Goal: Information Seeking & Learning: Find specific fact

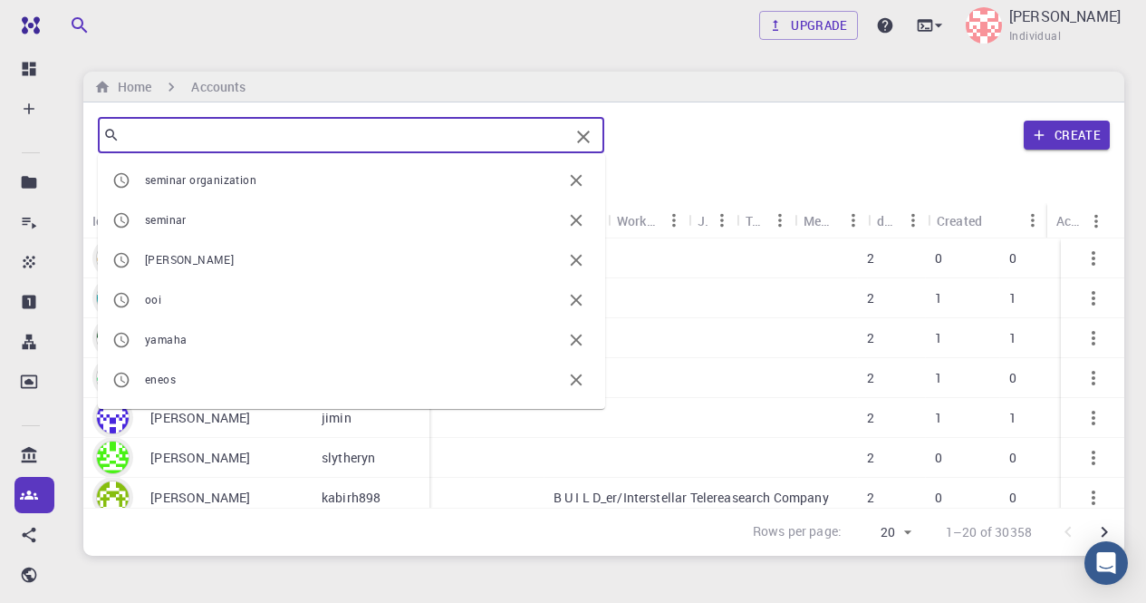
click at [194, 124] on input "text" at bounding box center [344, 134] width 449 height 25
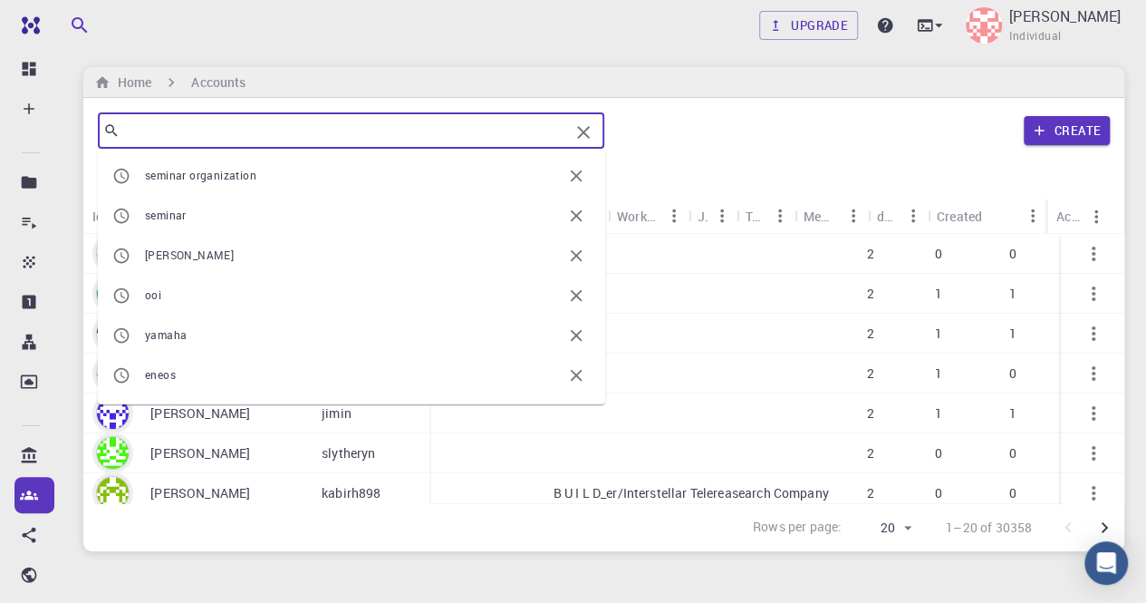
scroll to position [0, 391]
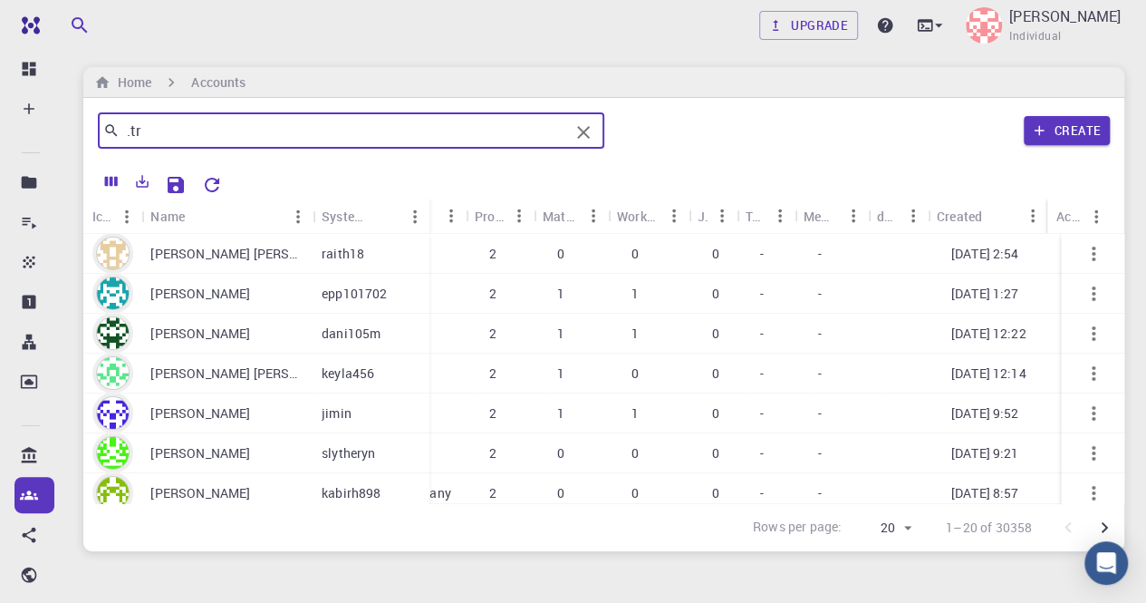
type input ".tr"
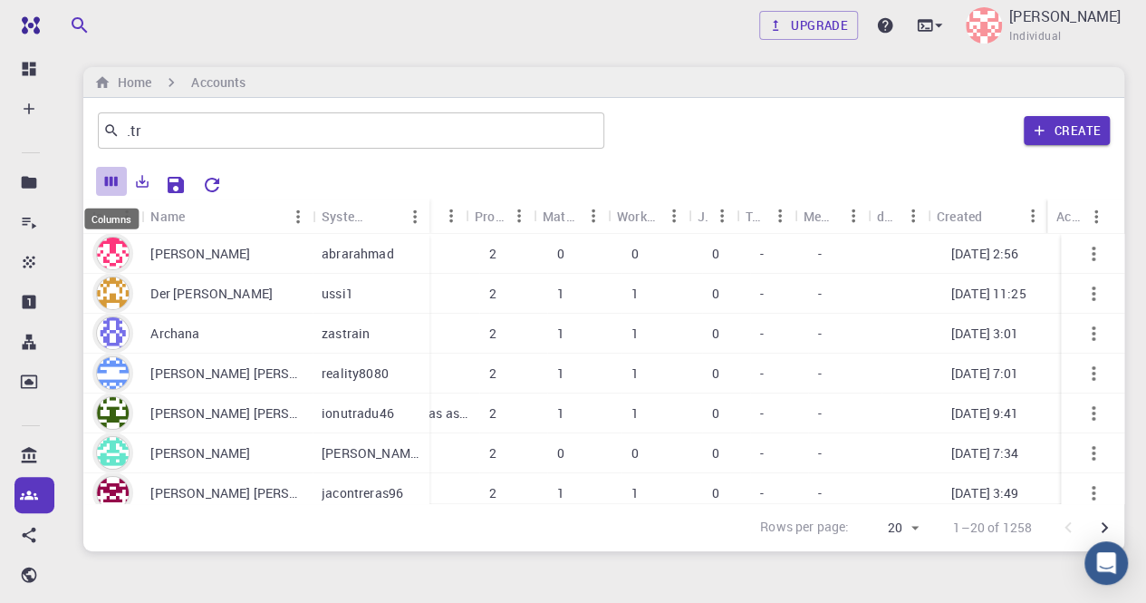
click at [118, 176] on icon "Columns" at bounding box center [111, 181] width 16 height 16
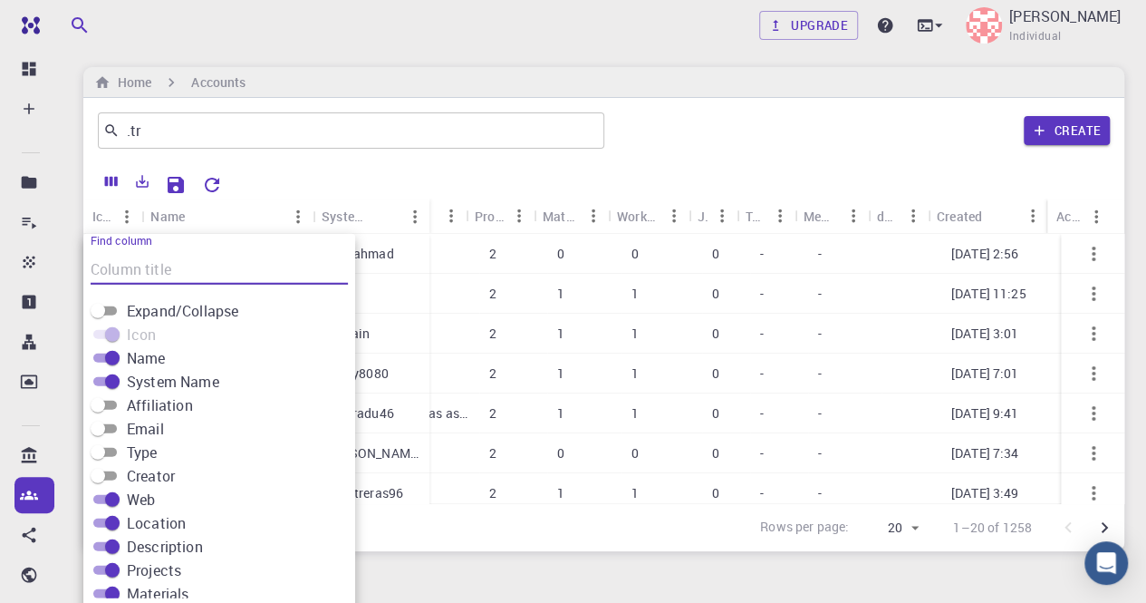
scroll to position [43, 0]
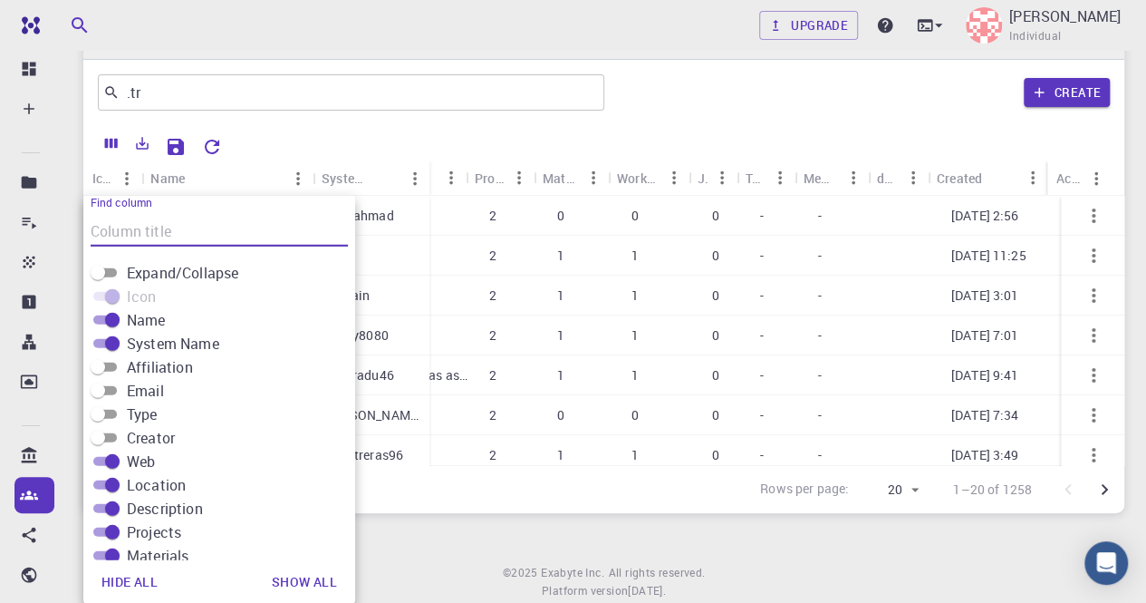
click at [117, 363] on input "Affiliation" at bounding box center [97, 367] width 65 height 22
checkbox input "true"
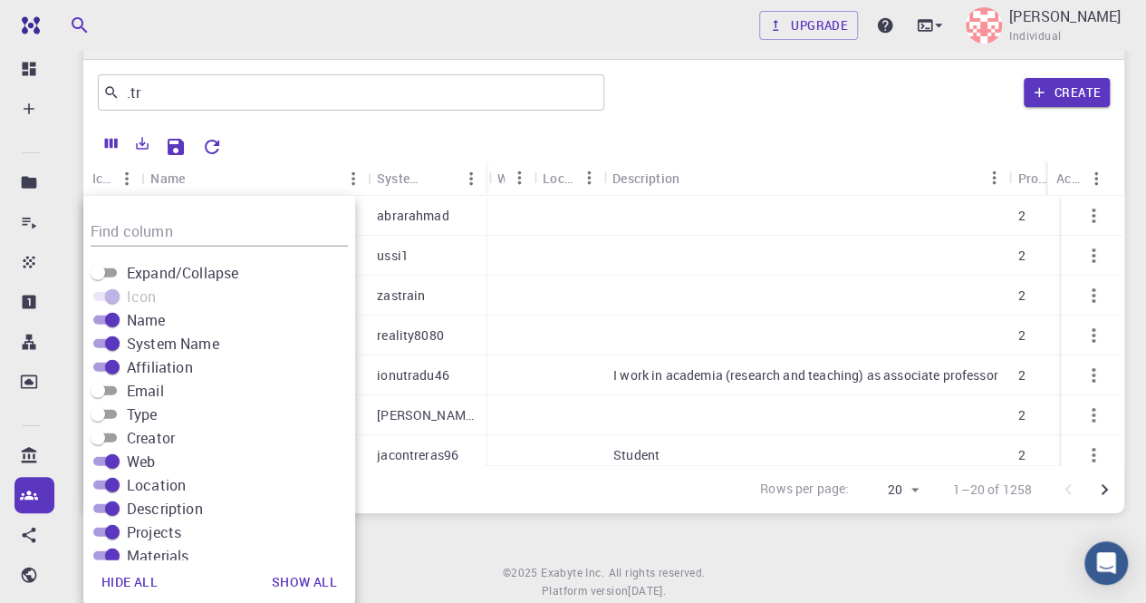
click at [108, 385] on input "Email" at bounding box center [97, 391] width 65 height 22
checkbox input "true"
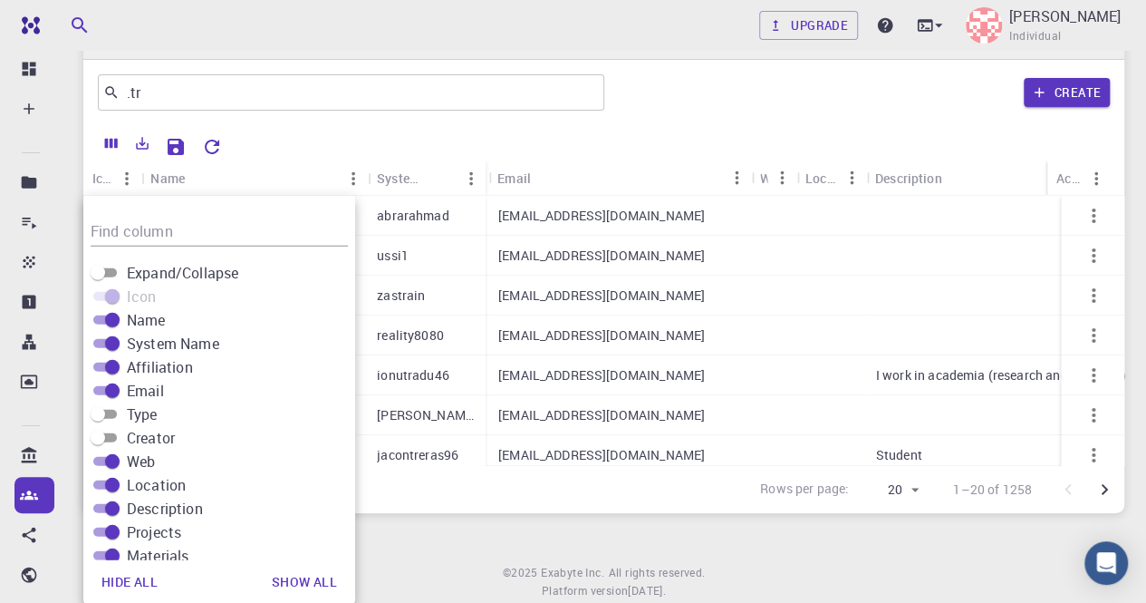
click at [609, 501] on div "Rows per page: 20 20 1–20 of 1258" at bounding box center [603, 489] width 1041 height 48
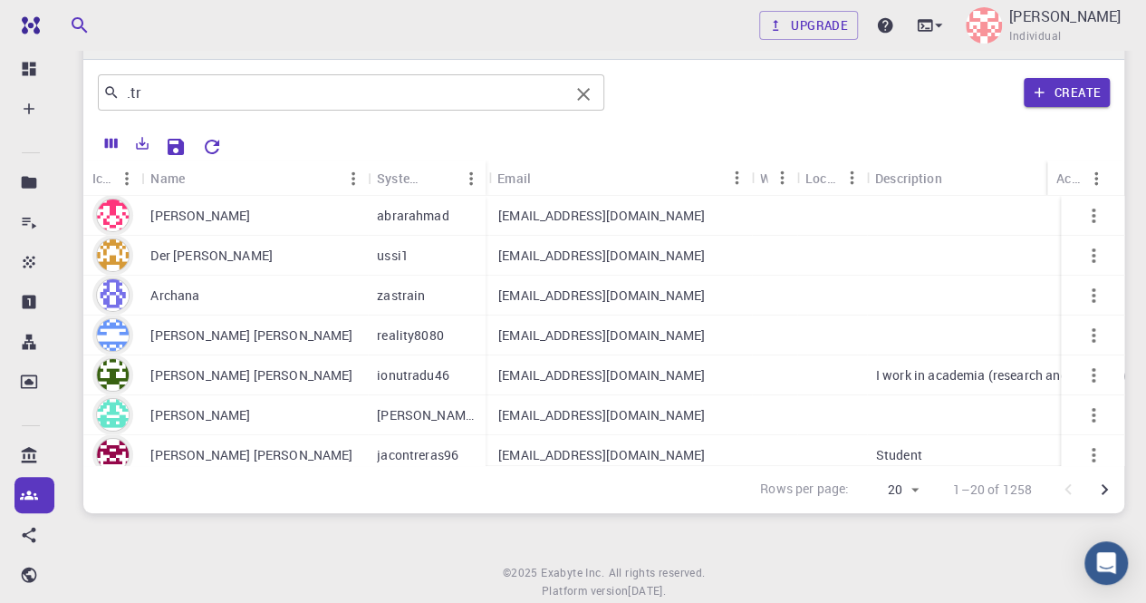
click at [124, 92] on input ".tr" at bounding box center [344, 92] width 449 height 25
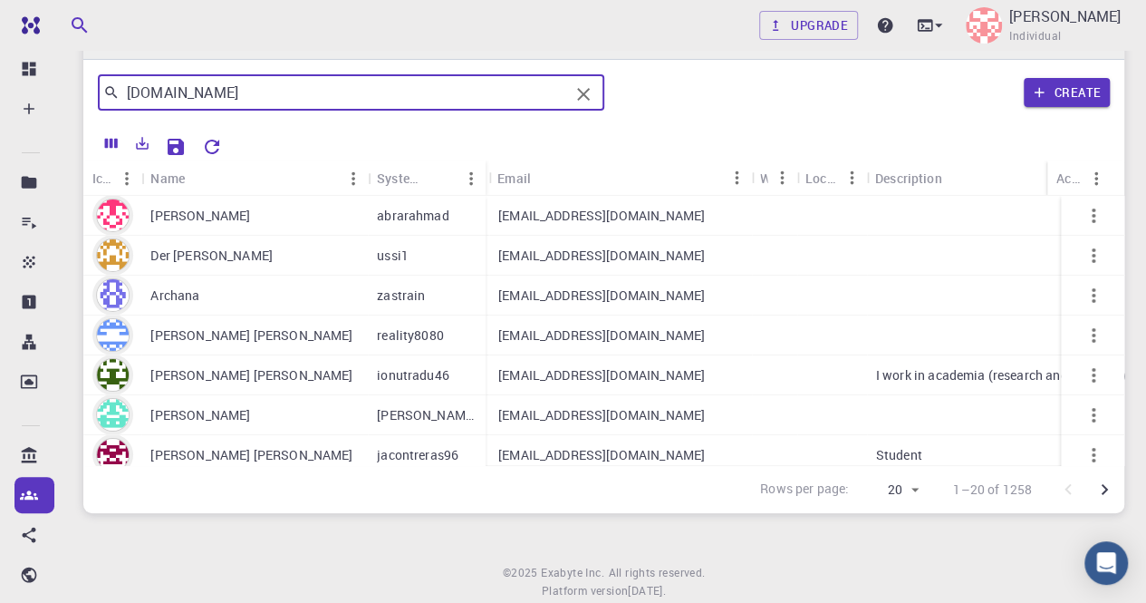
type input "[DOMAIN_NAME]"
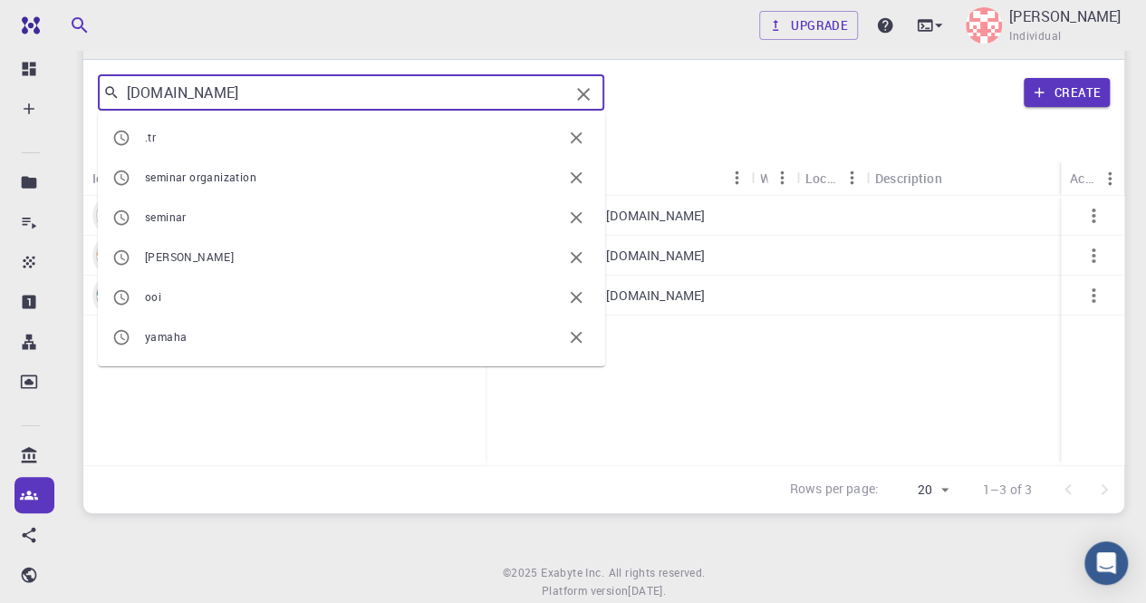
drag, startPoint x: 187, startPoint y: 90, endPoint x: 121, endPoint y: 92, distance: 65.3
click at [121, 92] on input "[DOMAIN_NAME]" at bounding box center [344, 92] width 449 height 25
click at [647, 553] on div "Upgrade [PERSON_NAME] Individual Home Accounts ​ .tr seminar organization semin…" at bounding box center [604, 305] width 1085 height 697
